Goal: Navigation & Orientation: Find specific page/section

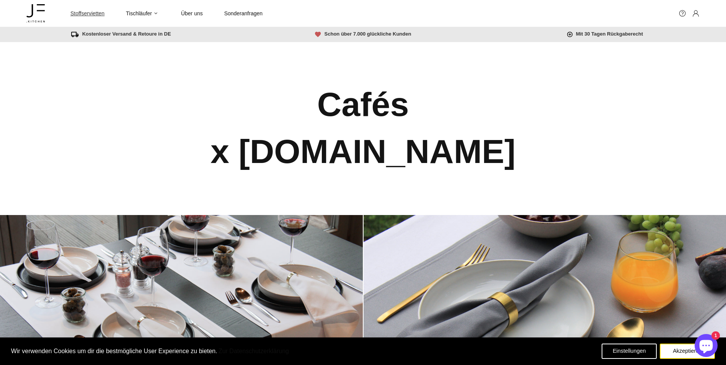
click at [86, 14] on span "Stoffservietten" at bounding box center [87, 13] width 34 height 7
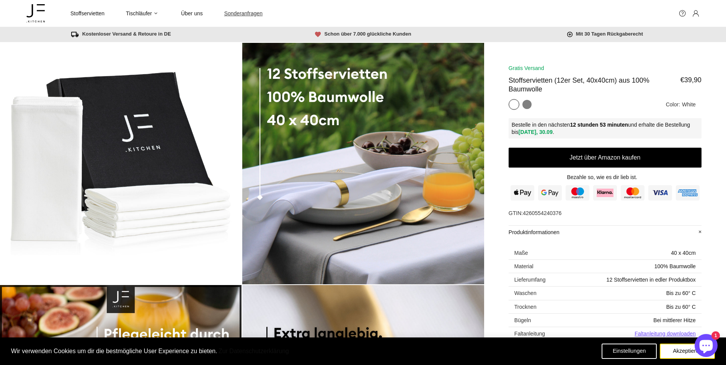
click at [244, 13] on span "Sonderanfragen" at bounding box center [243, 13] width 38 height 7
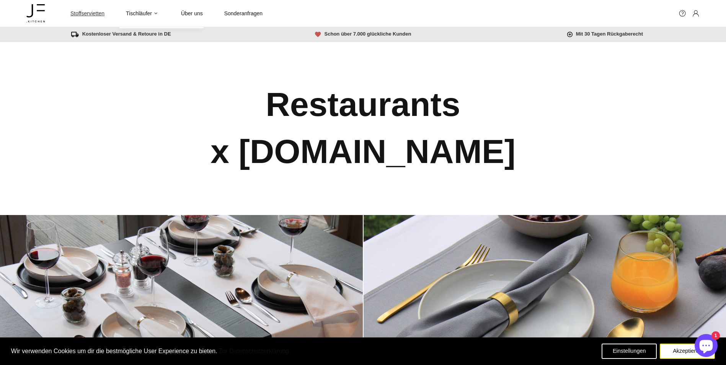
click at [75, 13] on span "Stoffservietten" at bounding box center [87, 13] width 34 height 7
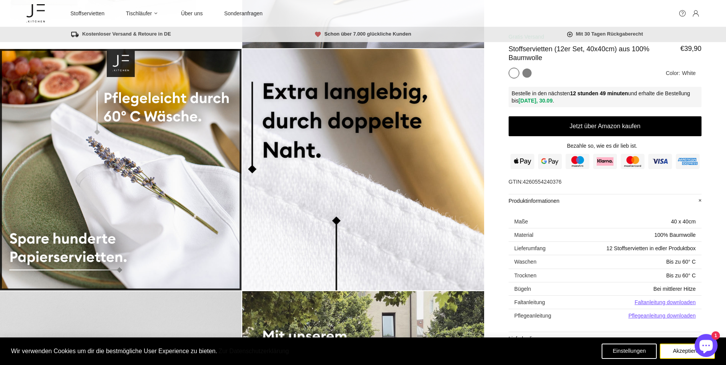
scroll to position [230, 0]
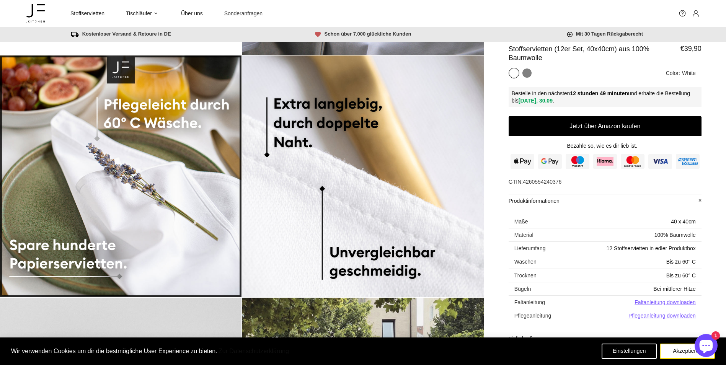
click at [241, 16] on span "Sonderanfragen" at bounding box center [243, 13] width 38 height 7
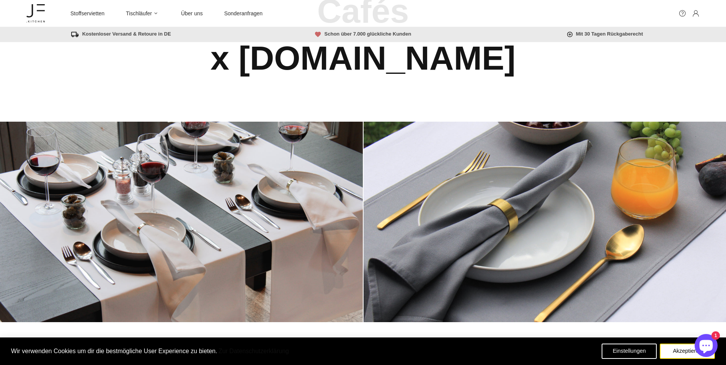
scroll to position [80, 0]
